Goal: Transaction & Acquisition: Purchase product/service

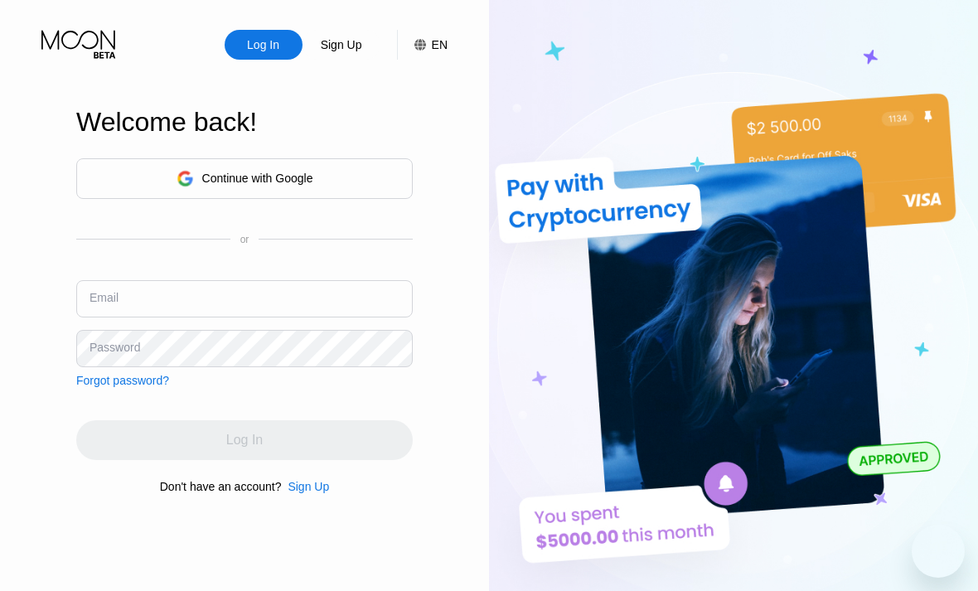
scroll to position [89, 0]
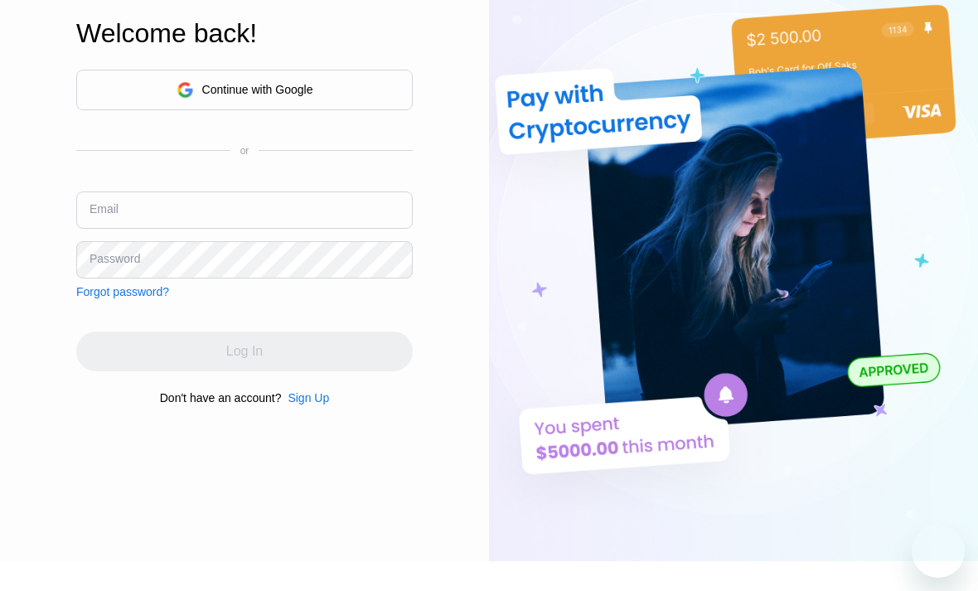
click at [262, 225] on input "text" at bounding box center [244, 210] width 337 height 37
click at [261, 229] on input "text" at bounding box center [244, 210] width 337 height 37
click at [350, 110] on div "Continue with Google" at bounding box center [244, 90] width 337 height 41
click at [327, 241] on div "Email" at bounding box center [244, 217] width 337 height 50
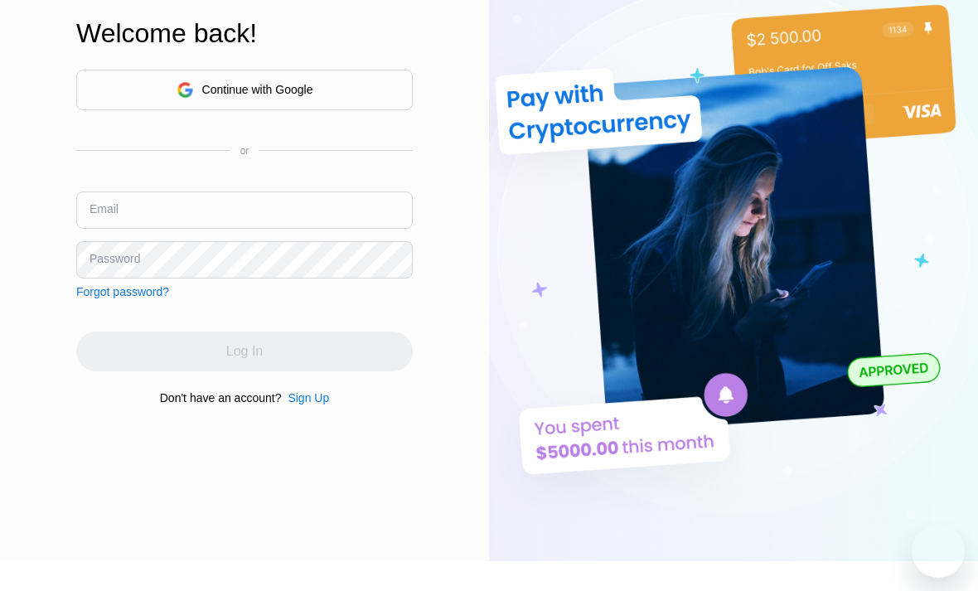
click at [326, 229] on input "text" at bounding box center [244, 210] width 337 height 37
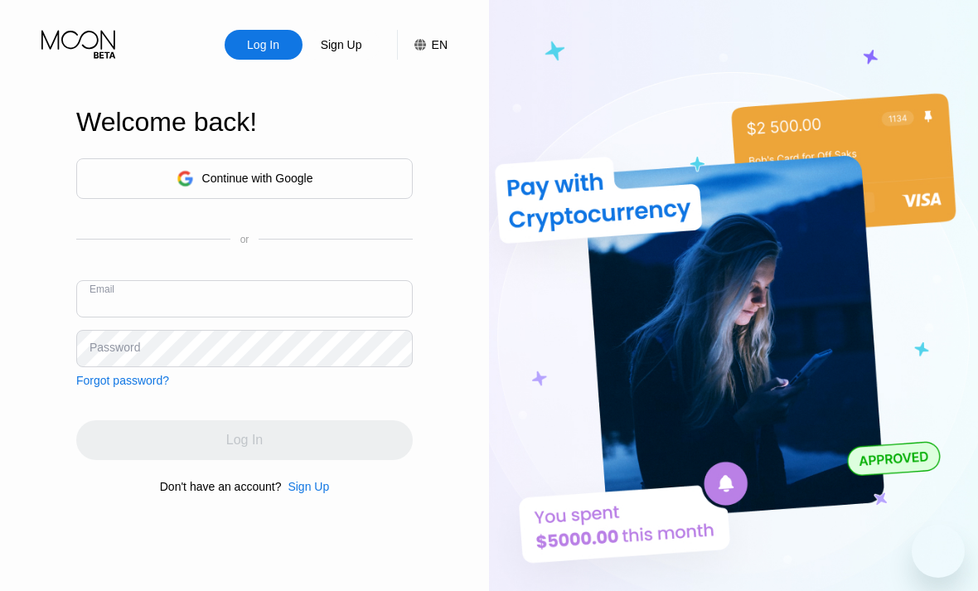
click at [298, 318] on input "text" at bounding box center [244, 298] width 337 height 37
paste input "[EMAIL_ADDRESS][DOMAIN_NAME]"
type input "[EMAIL_ADDRESS][DOMAIN_NAME]"
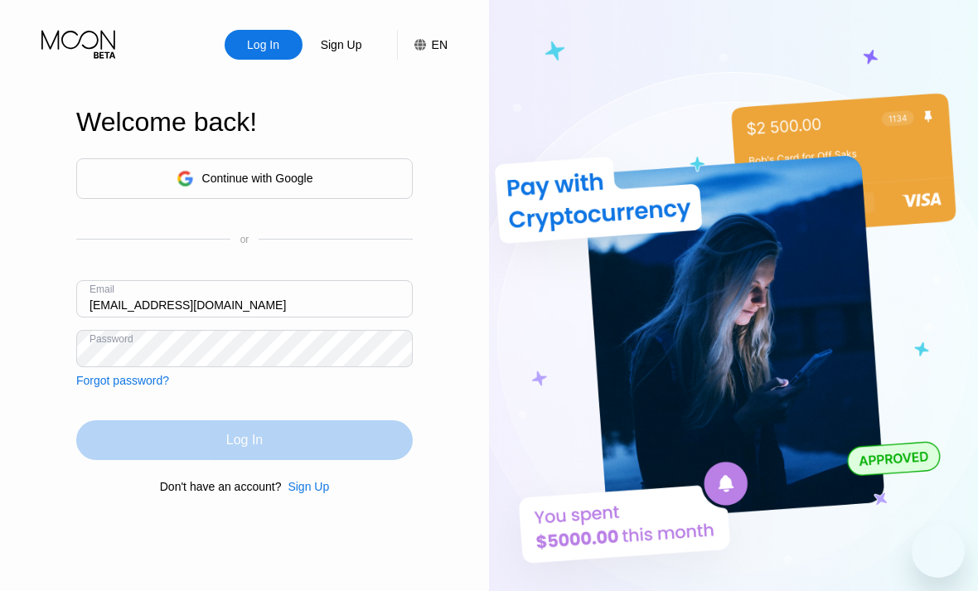
click at [244, 460] on div "Log In" at bounding box center [244, 440] width 337 height 40
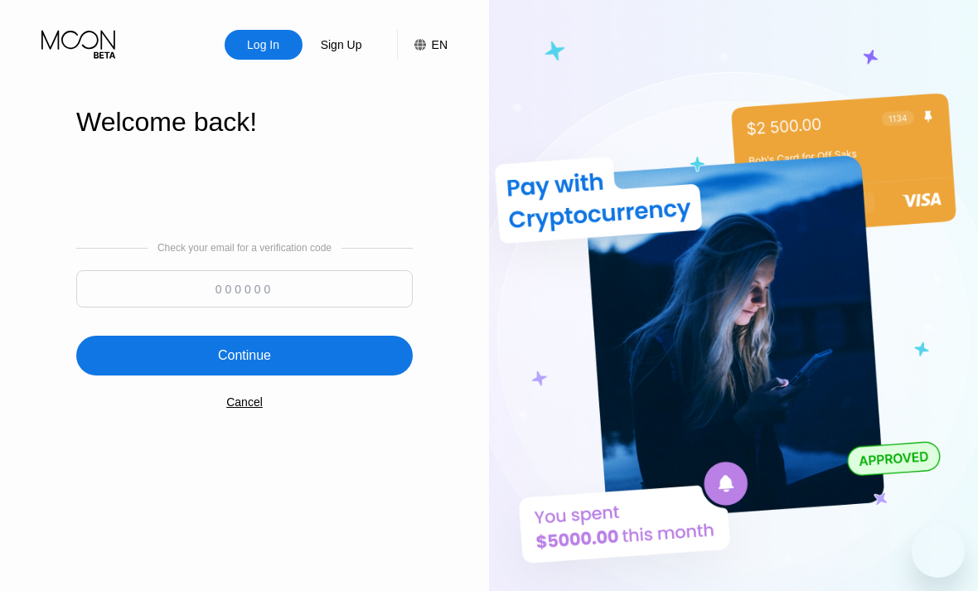
click at [366, 308] on input at bounding box center [244, 288] width 337 height 37
type input "962853"
click at [374, 376] on div "Continue" at bounding box center [244, 356] width 337 height 40
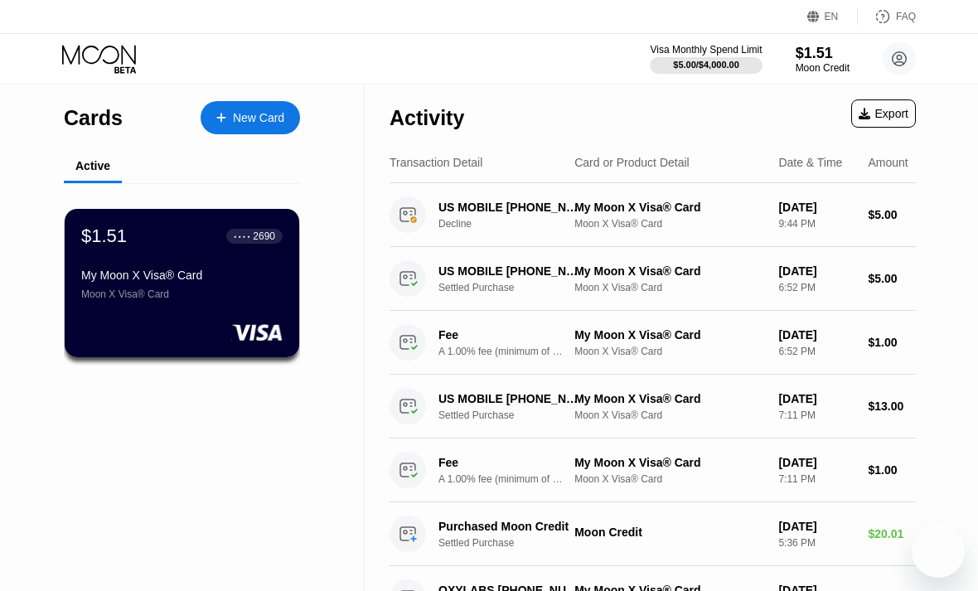
click at [813, 78] on div "Visa Monthly Spend Limit $5.00 / $4,000.00 $1.51 Moon Credit [EMAIL_ADDRESS][DO…" at bounding box center [489, 59] width 978 height 50
click at [816, 75] on div "Visa Monthly Spend Limit $5.00 / $4,000.00 $1.51 Moon Credit [EMAIL_ADDRESS][DO…" at bounding box center [783, 58] width 266 height 33
click at [827, 48] on div "$1.51" at bounding box center [823, 52] width 56 height 17
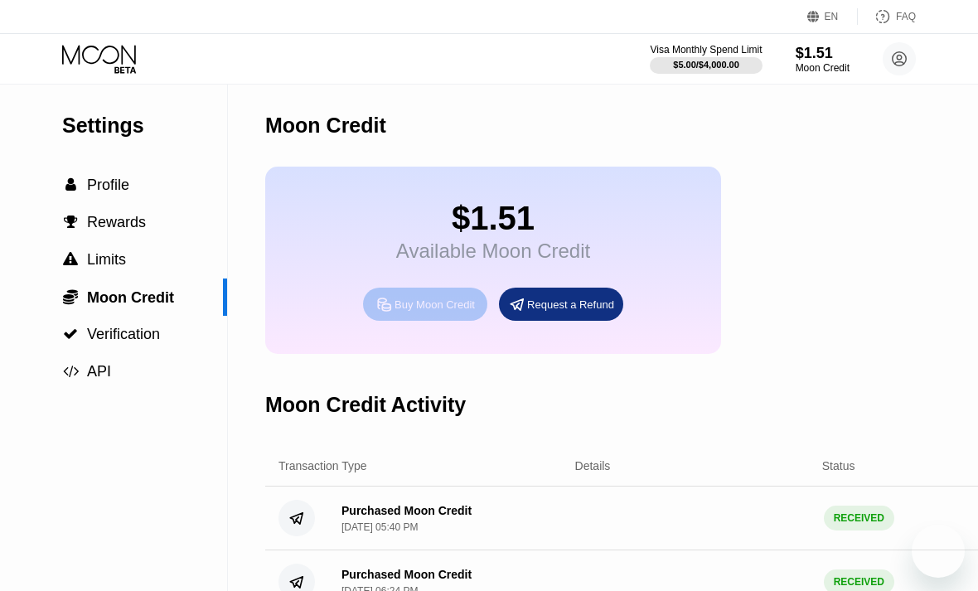
click at [466, 309] on div "Buy Moon Credit" at bounding box center [435, 305] width 80 height 14
type input "0"
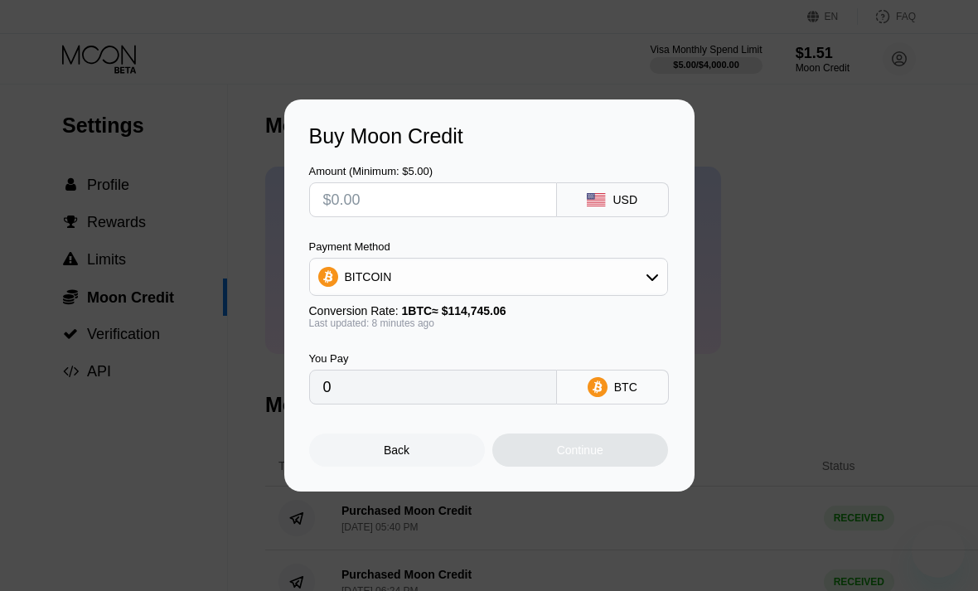
click at [386, 210] on input "text" at bounding box center [433, 199] width 220 height 33
type input "$2"
type input "0.00001743"
type input "$20"
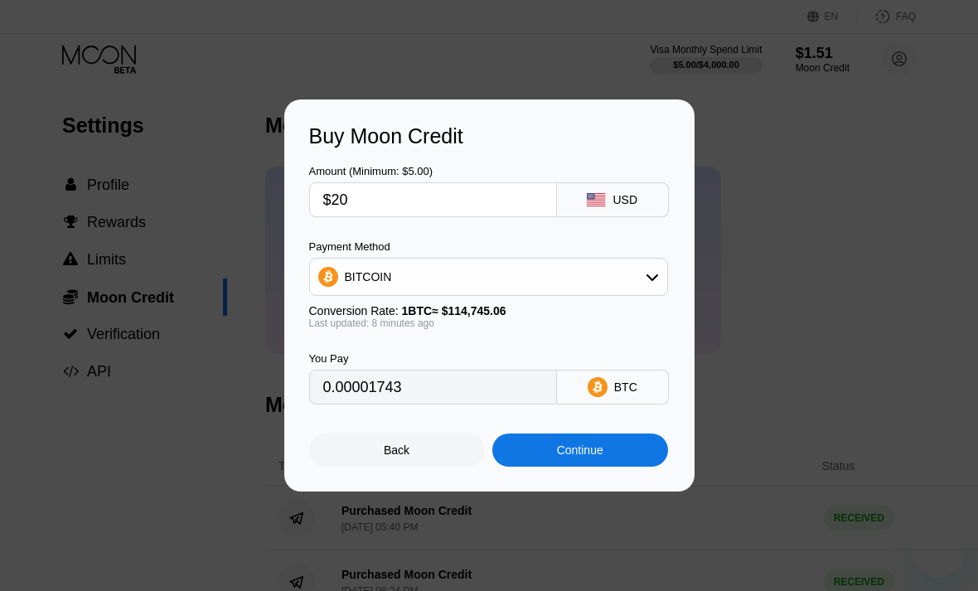
type input "0.00017428"
type input "$20"
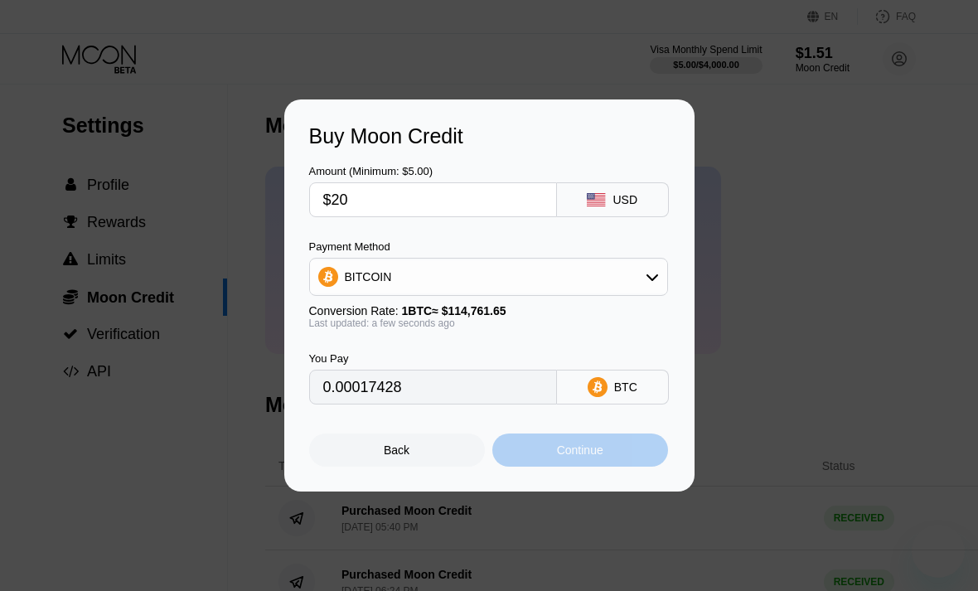
click at [633, 453] on div "Continue" at bounding box center [580, 450] width 176 height 33
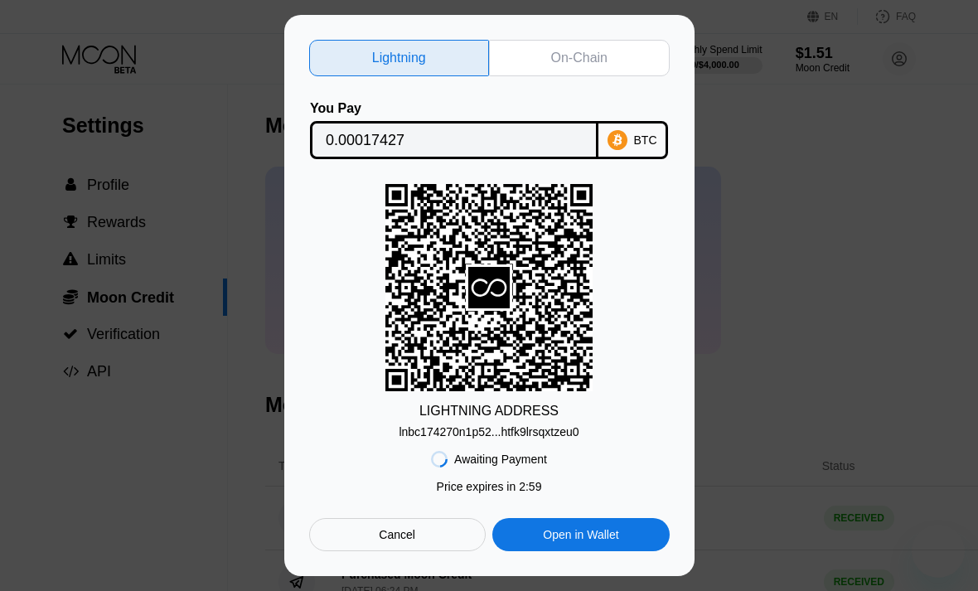
click at [604, 58] on div "On-Chain" at bounding box center [579, 58] width 56 height 17
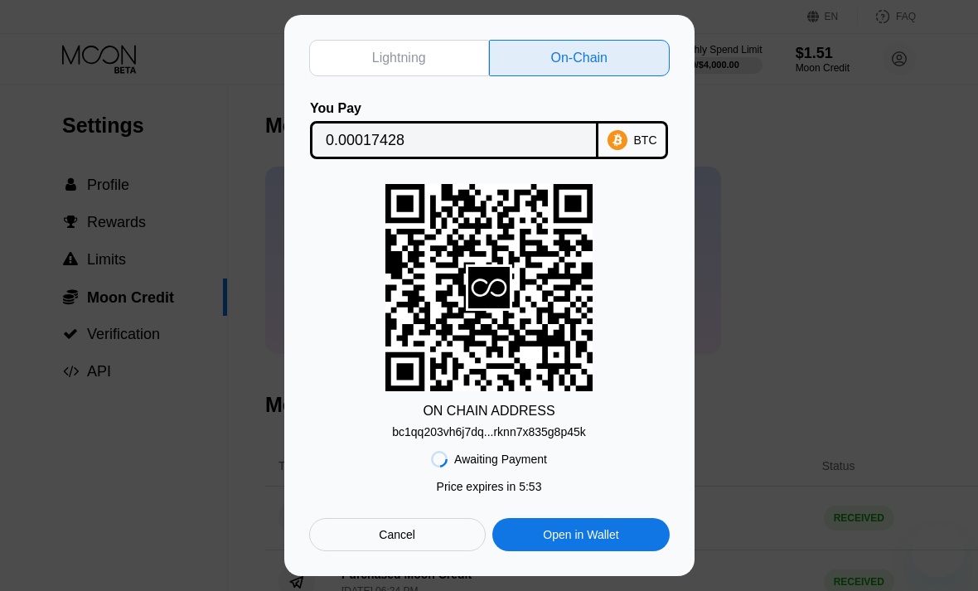
click at [611, 542] on div "Open in Wallet" at bounding box center [580, 534] width 75 height 15
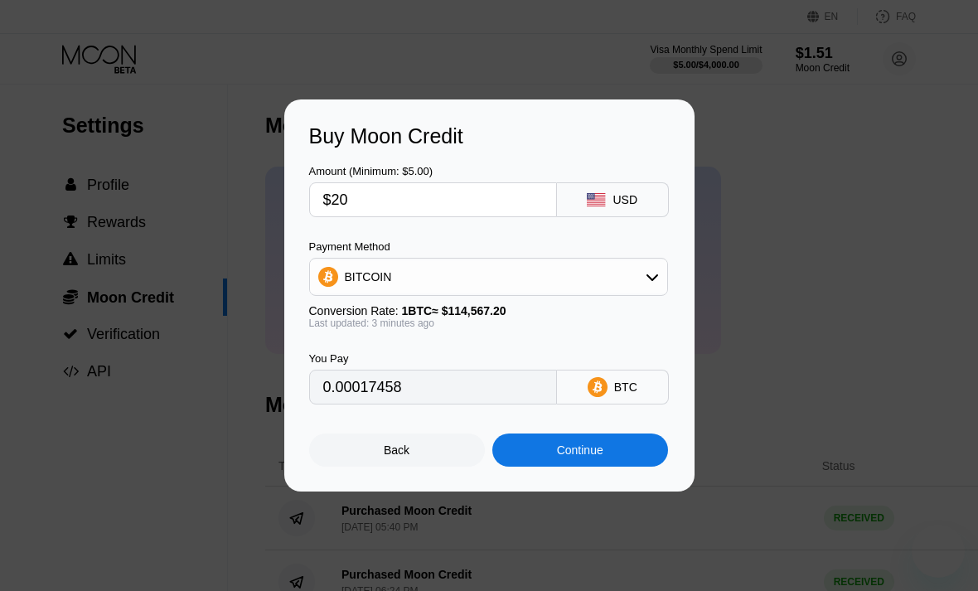
type input "0.00017450"
